Goal: Task Accomplishment & Management: Use online tool/utility

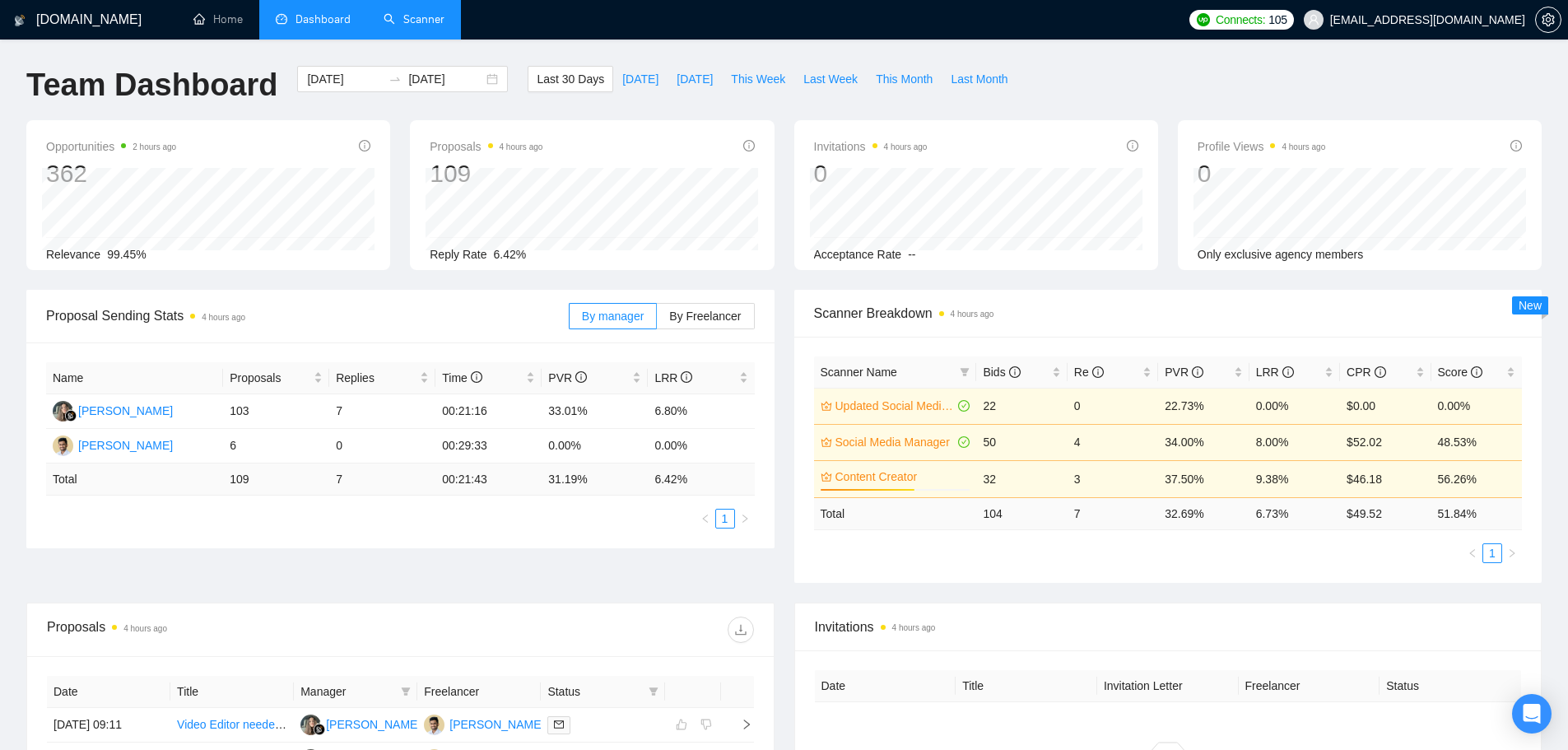
click at [417, 23] on link "Scanner" at bounding box center [413, 19] width 61 height 14
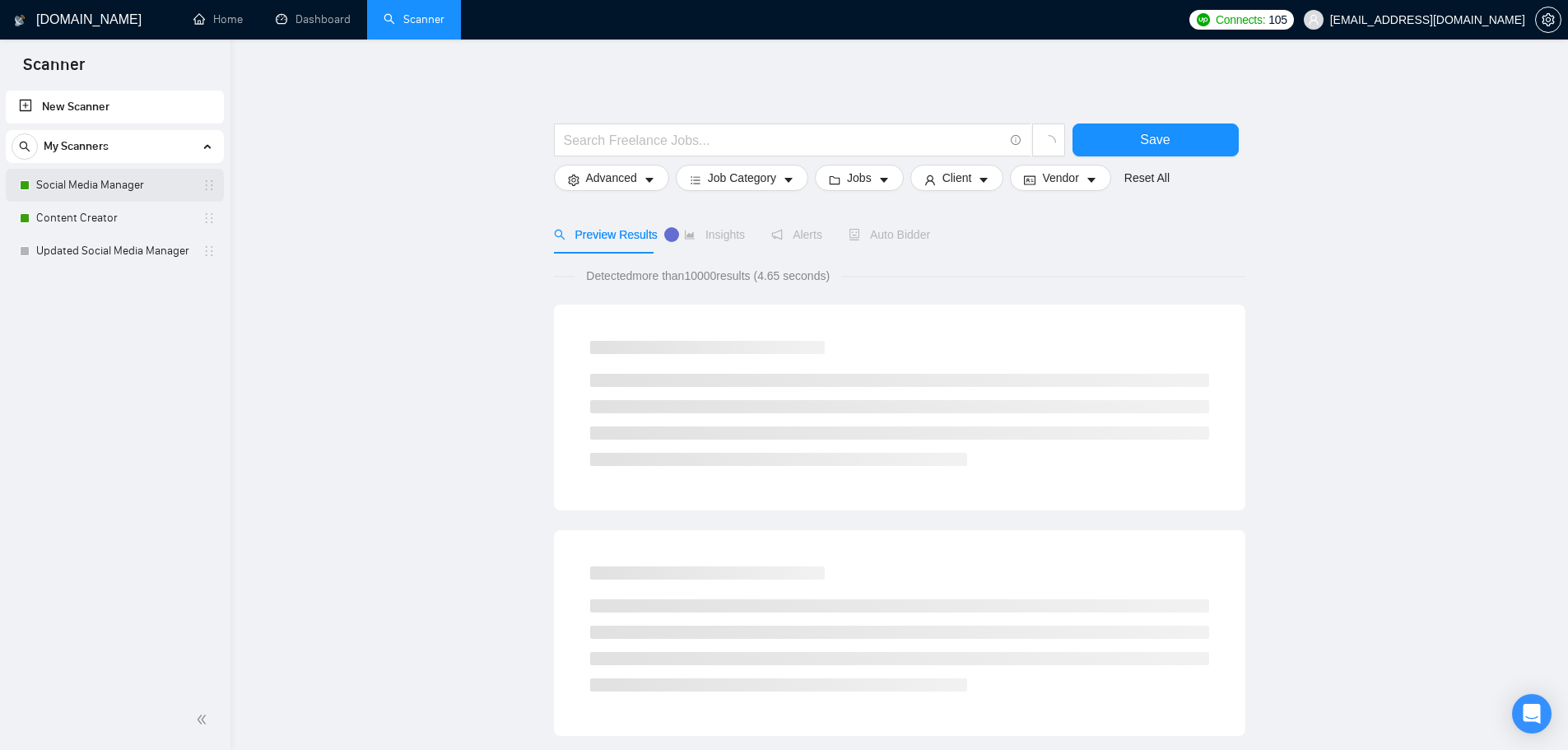
click at [132, 177] on link "Social Media Manager" at bounding box center [114, 185] width 156 height 33
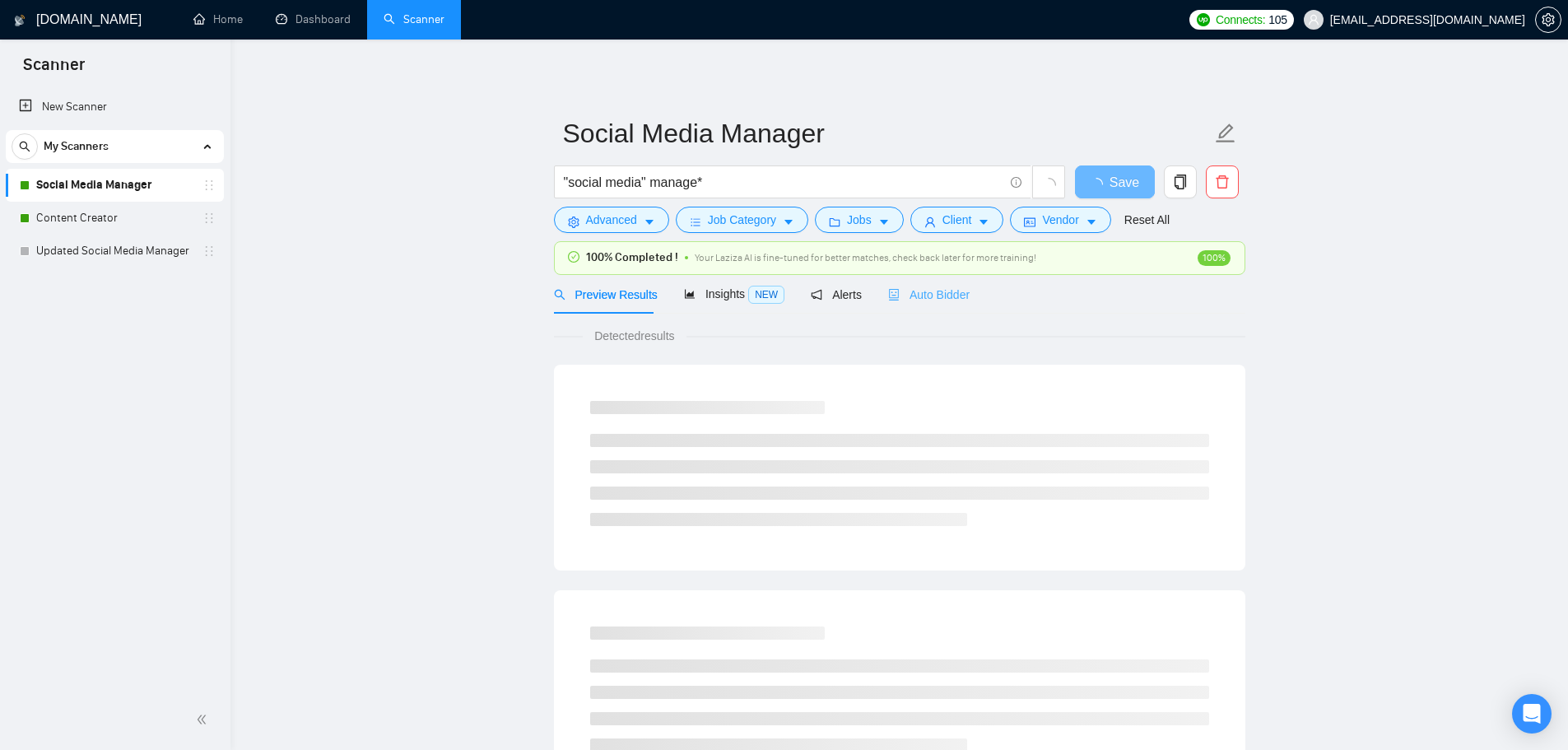
click at [934, 304] on div "Auto Bidder" at bounding box center [928, 294] width 82 height 39
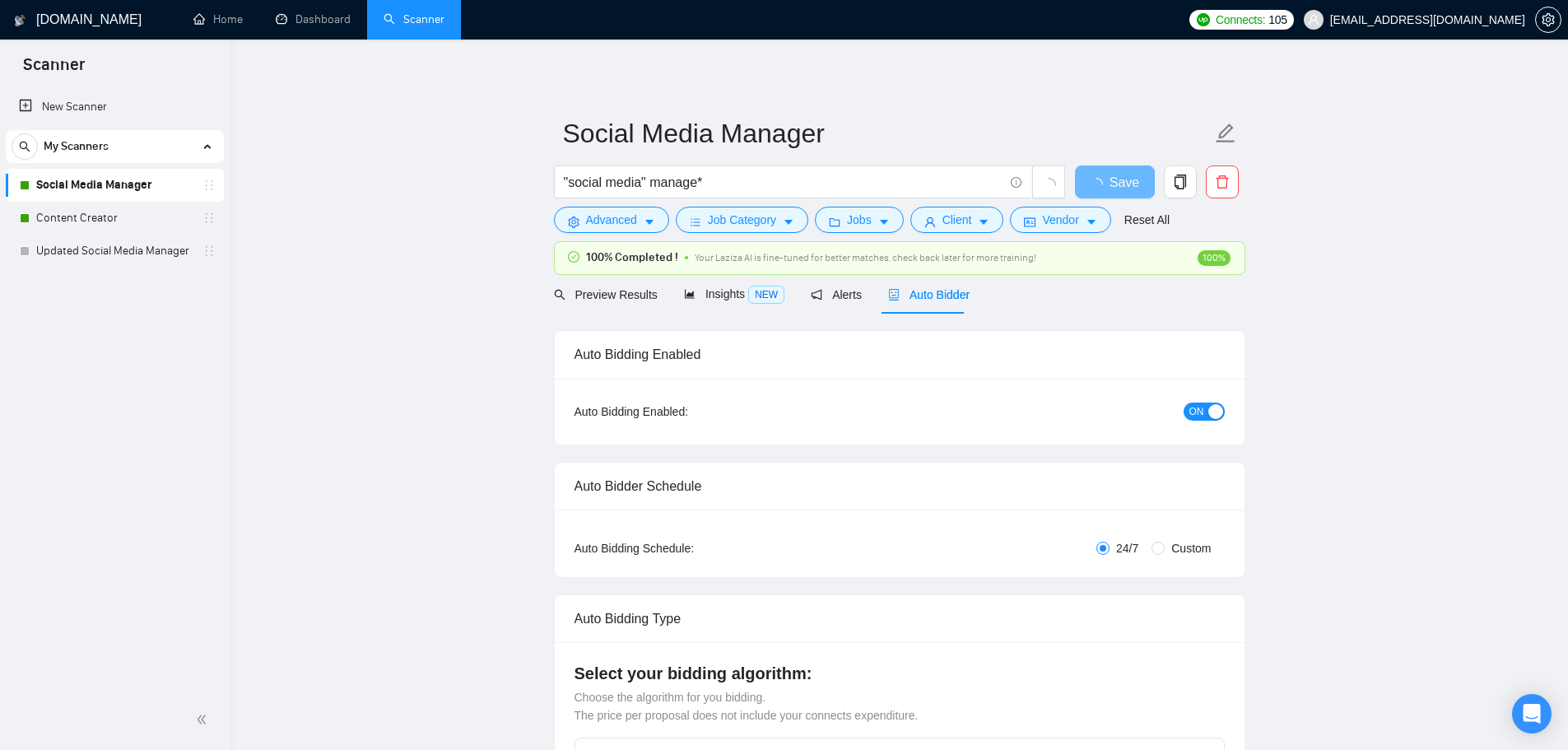
checkbox input "true"
click at [110, 210] on link "Content Creator" at bounding box center [114, 218] width 156 height 33
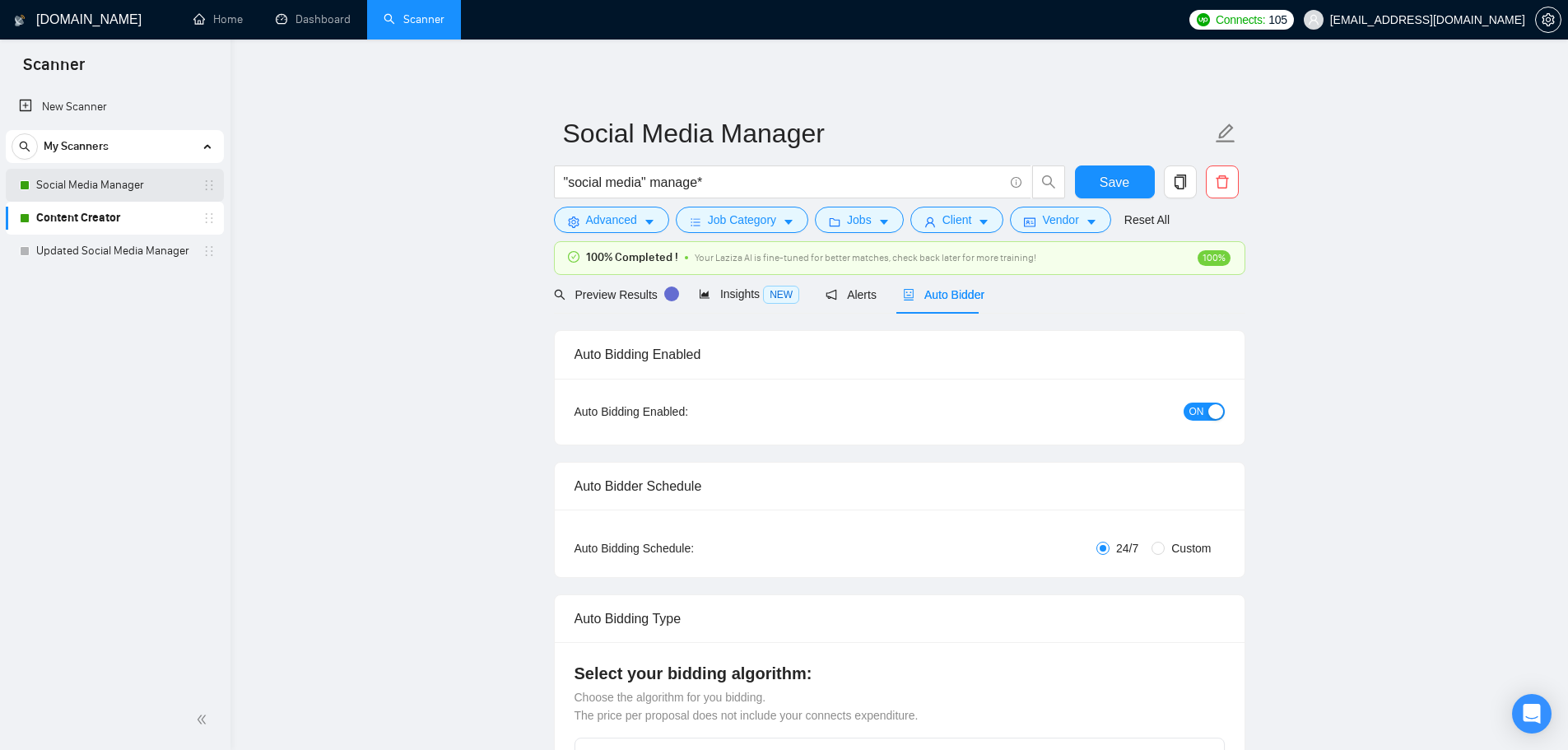
click at [107, 186] on link "Social Media Manager" at bounding box center [114, 185] width 156 height 33
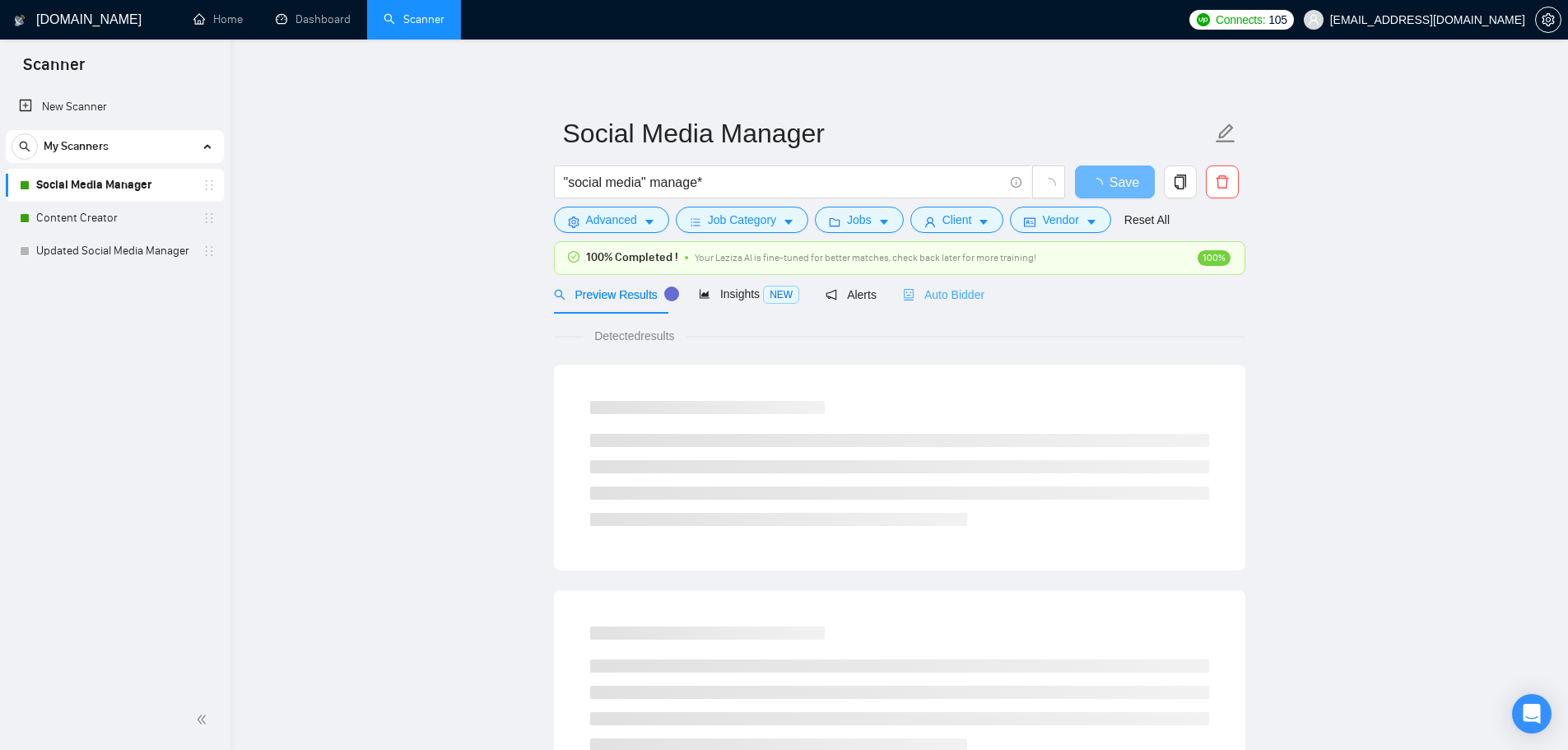
click at [958, 283] on div "Auto Bidder" at bounding box center [943, 294] width 82 height 39
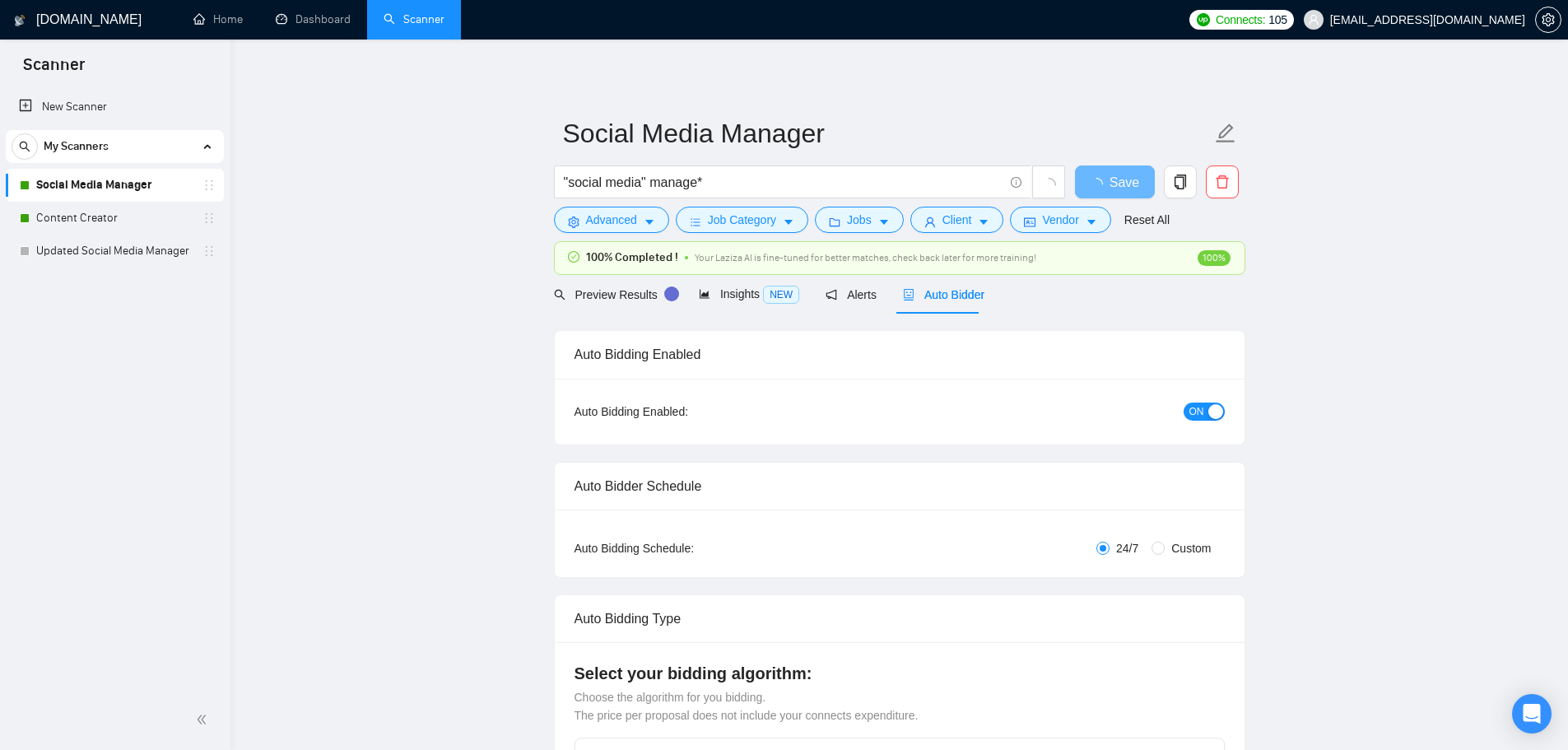
checkbox input "true"
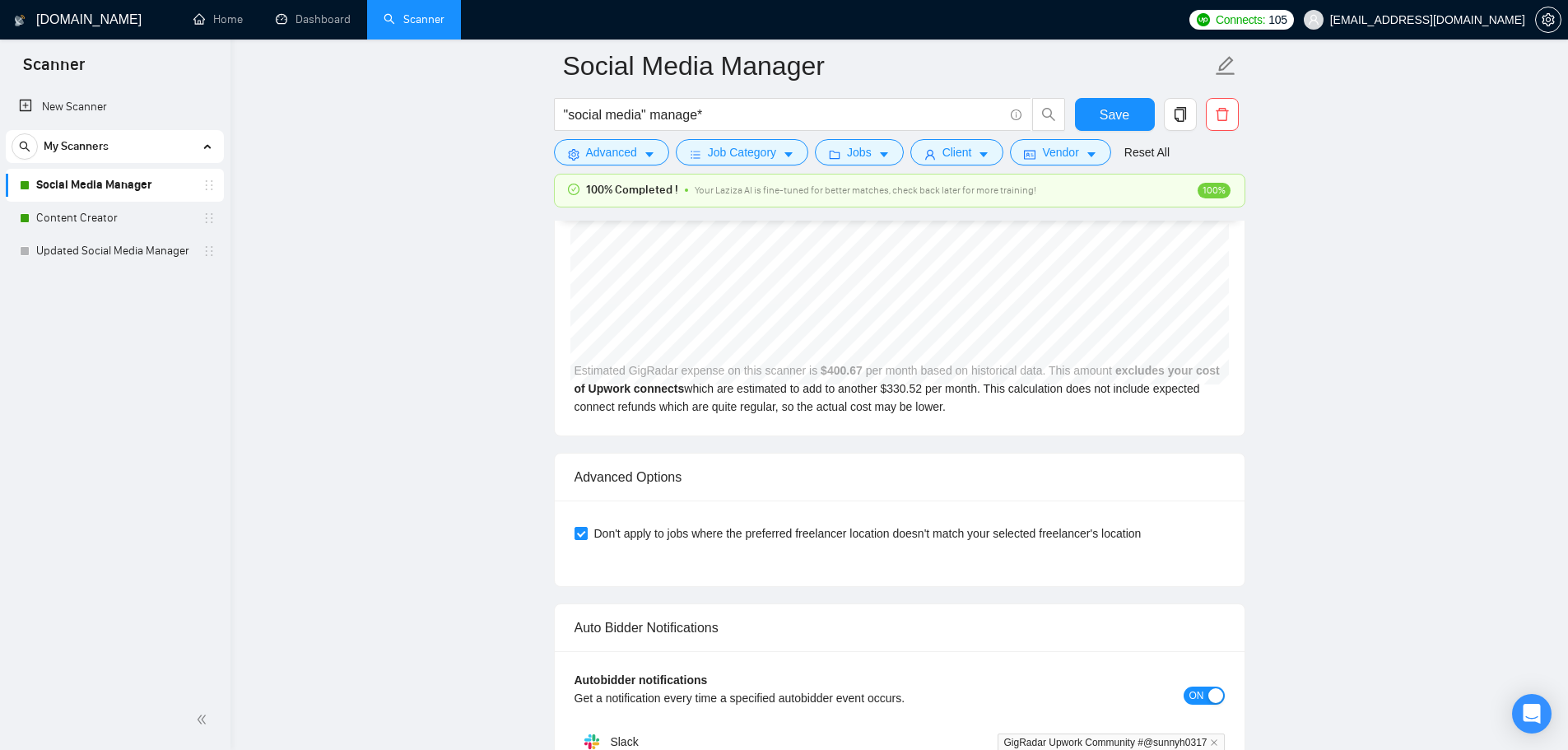
scroll to position [4699, 0]
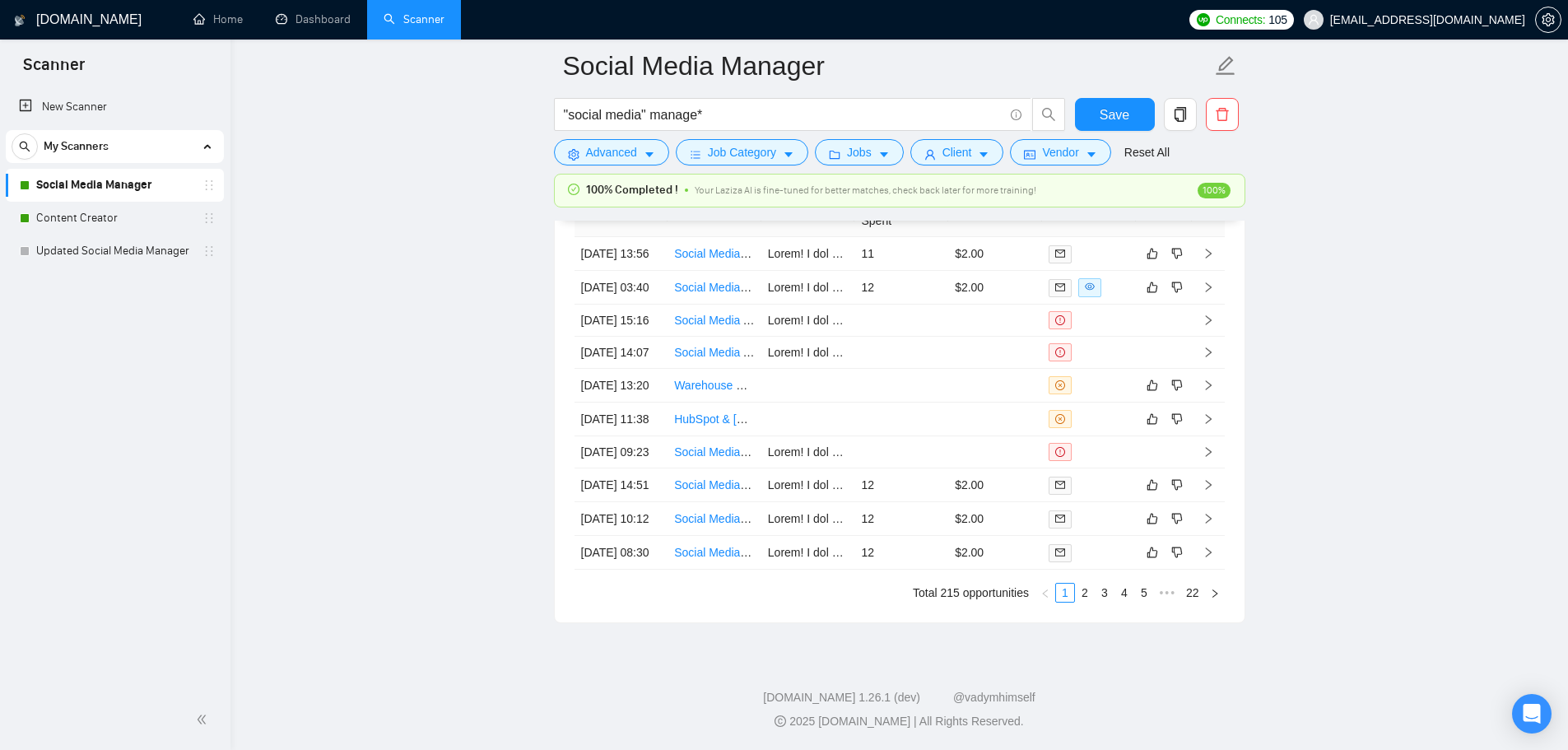
drag, startPoint x: 168, startPoint y: 219, endPoint x: 395, endPoint y: 197, distance: 228.1
click at [168, 219] on link "Content Creator" at bounding box center [114, 218] width 156 height 33
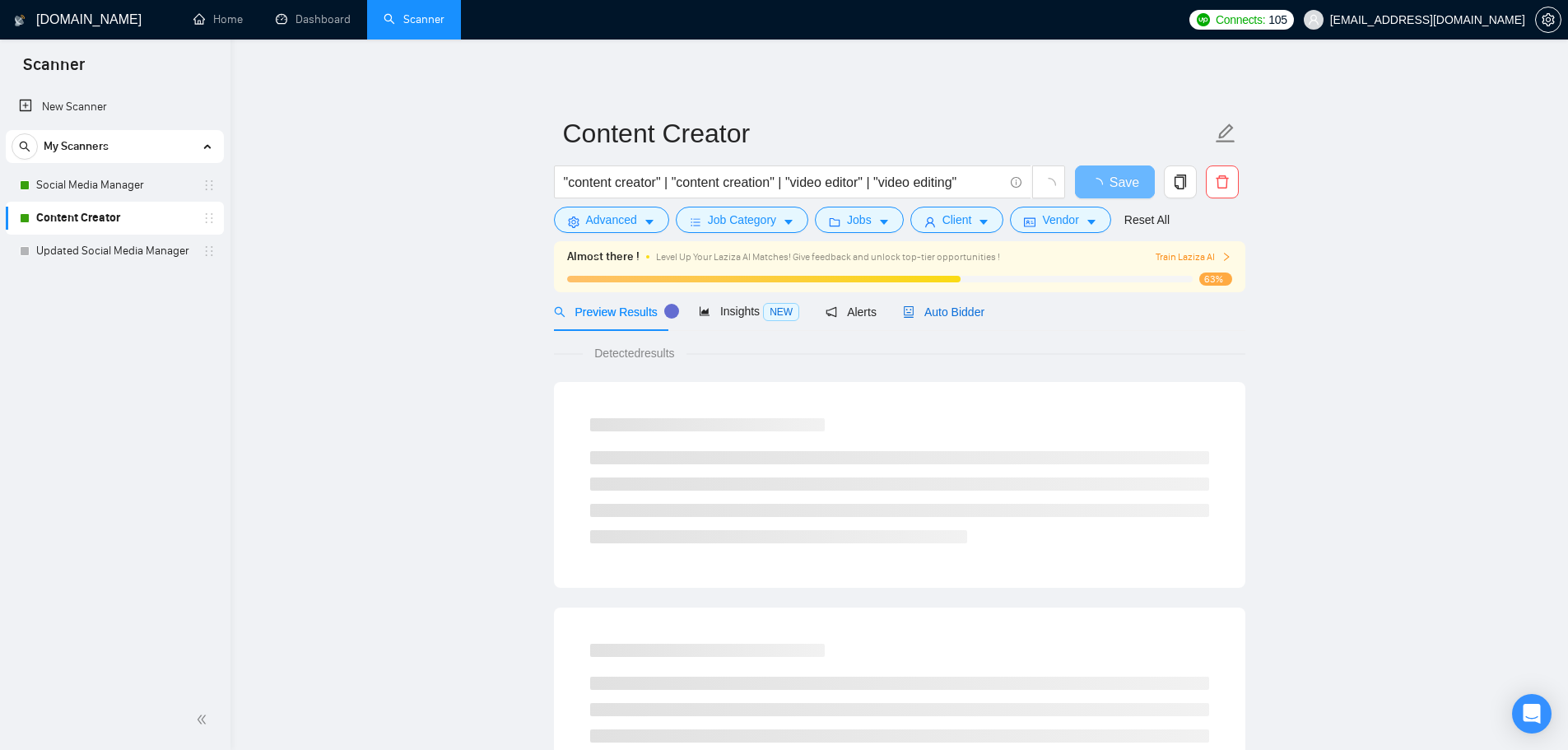
click at [957, 316] on span "Auto Bidder" at bounding box center [943, 311] width 82 height 13
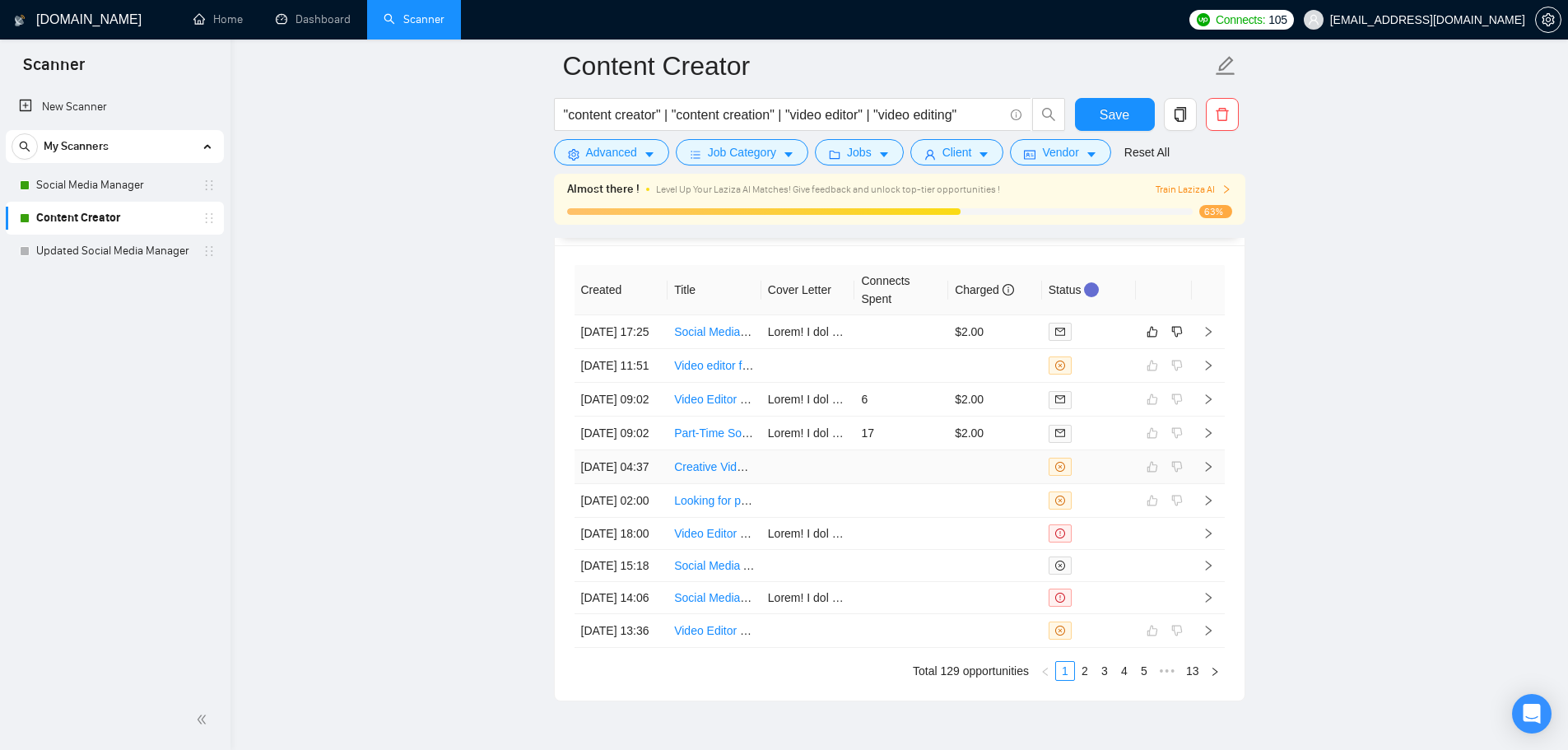
scroll to position [4277, 0]
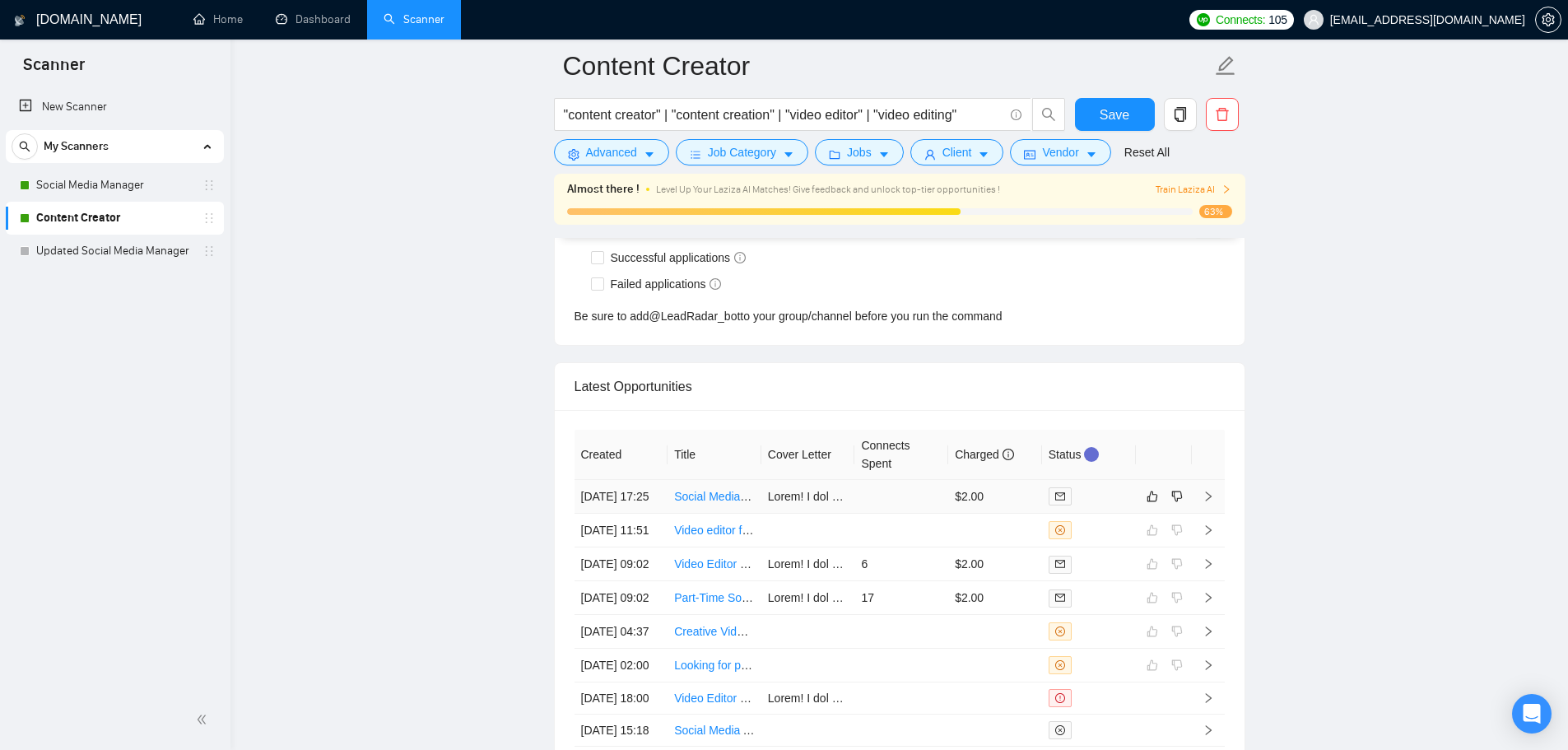
click at [704, 503] on link "Social Media Content Creator & Marketing Strategist for Cosmetic Tattoo Studio" at bounding box center [877, 496] width 406 height 13
